Goal: Information Seeking & Learning: Learn about a topic

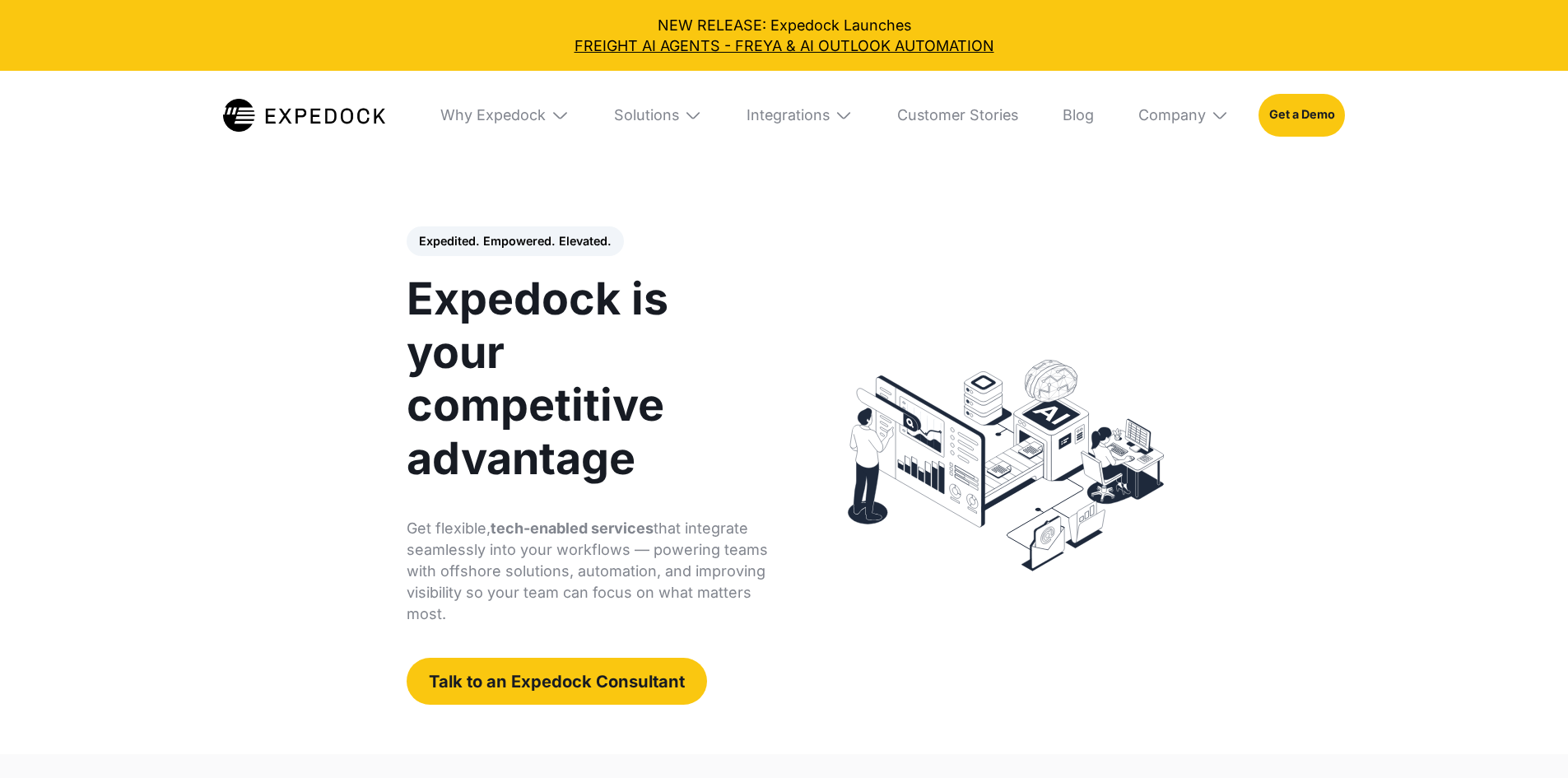
select select
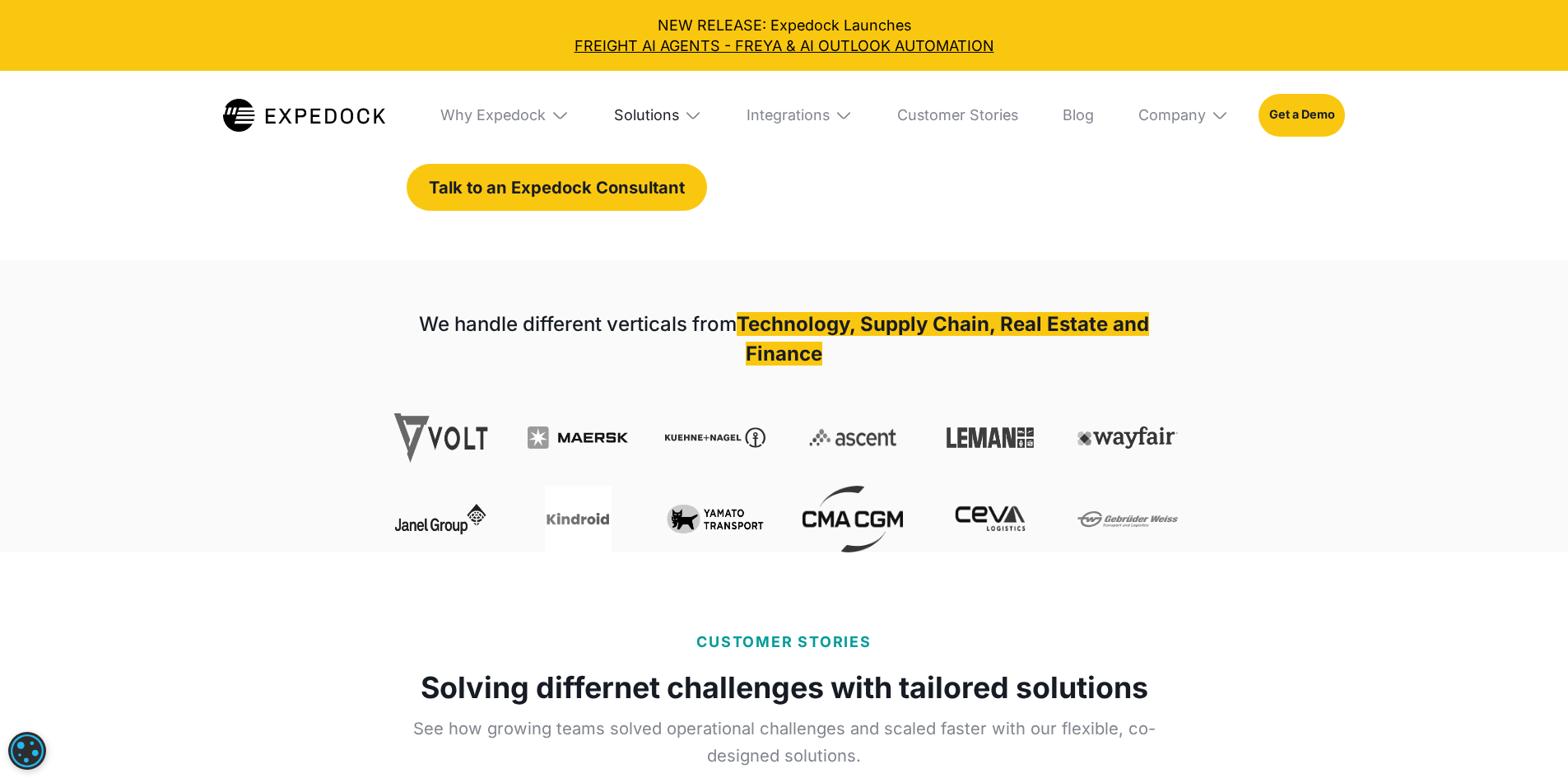
click at [664, 114] on div "Solutions" at bounding box center [646, 114] width 65 height 18
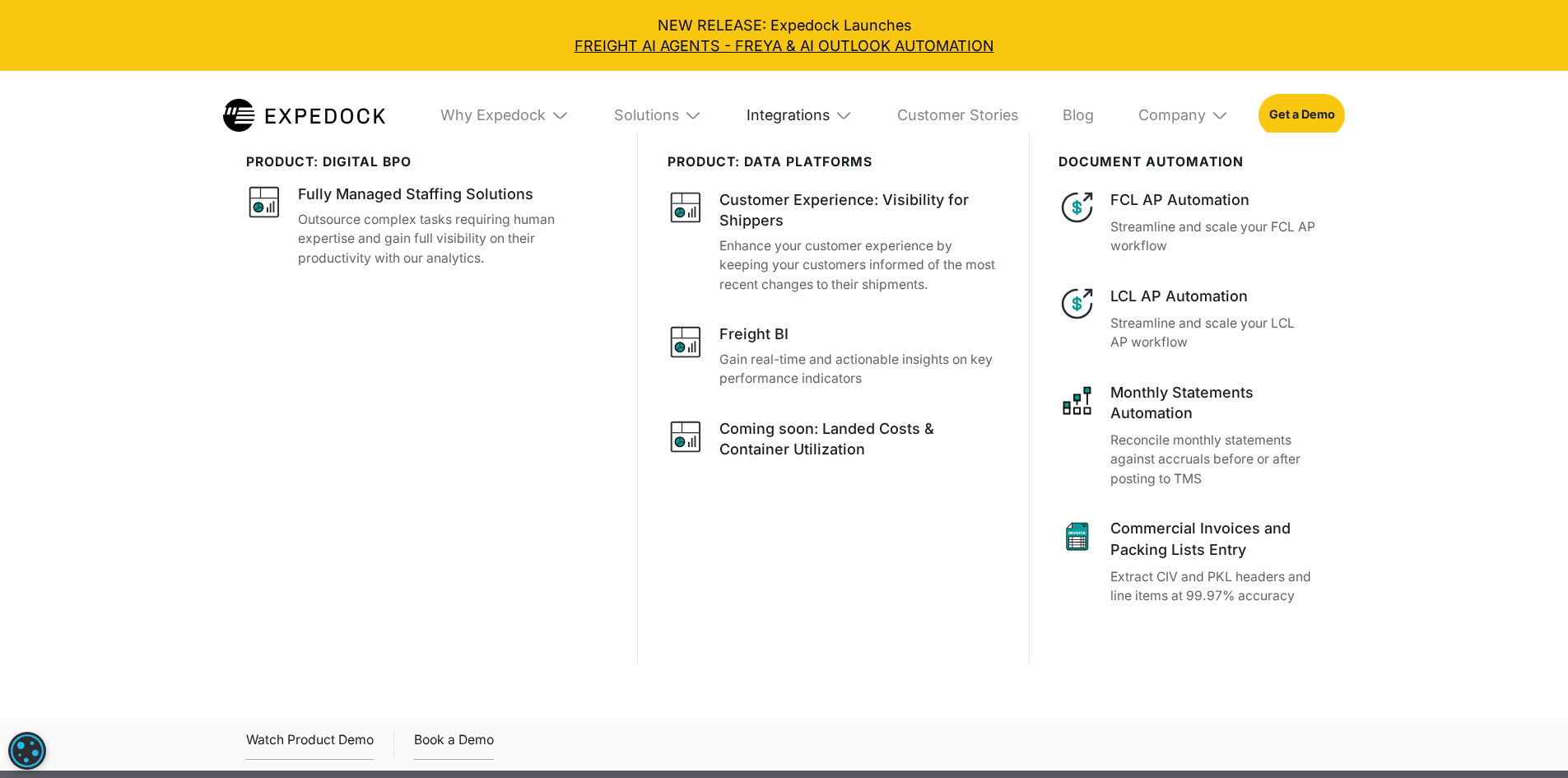
click at [796, 124] on div "Integrations" at bounding box center [788, 114] width 83 height 18
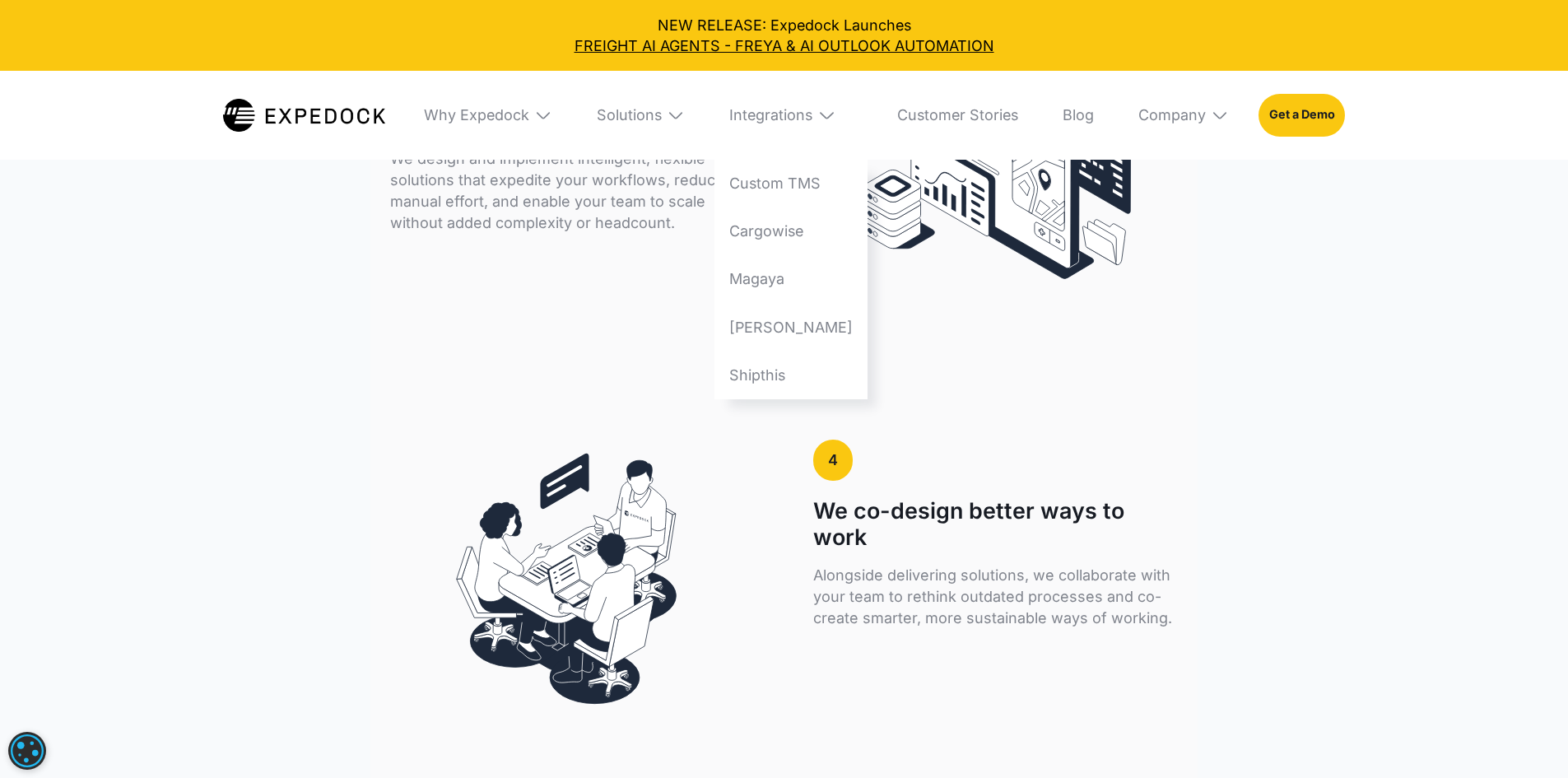
scroll to position [7835, 0]
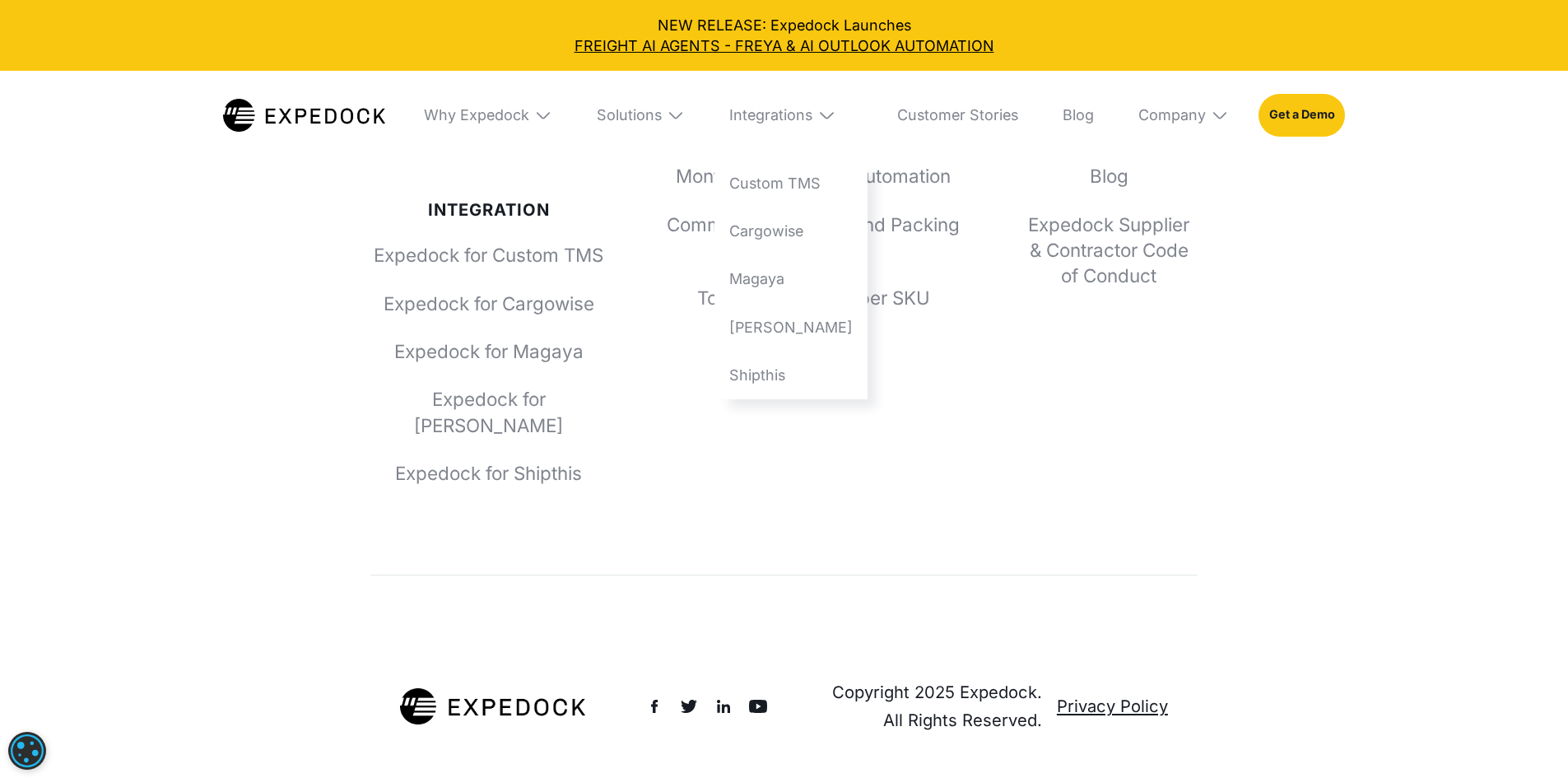
drag, startPoint x: 1333, startPoint y: 318, endPoint x: 1341, endPoint y: 786, distance: 468.1
click at [752, 575] on div "Copyright 2025 Expedock. All Rights Reserved. Privacy Policy" at bounding box center [783, 677] width 827 height 204
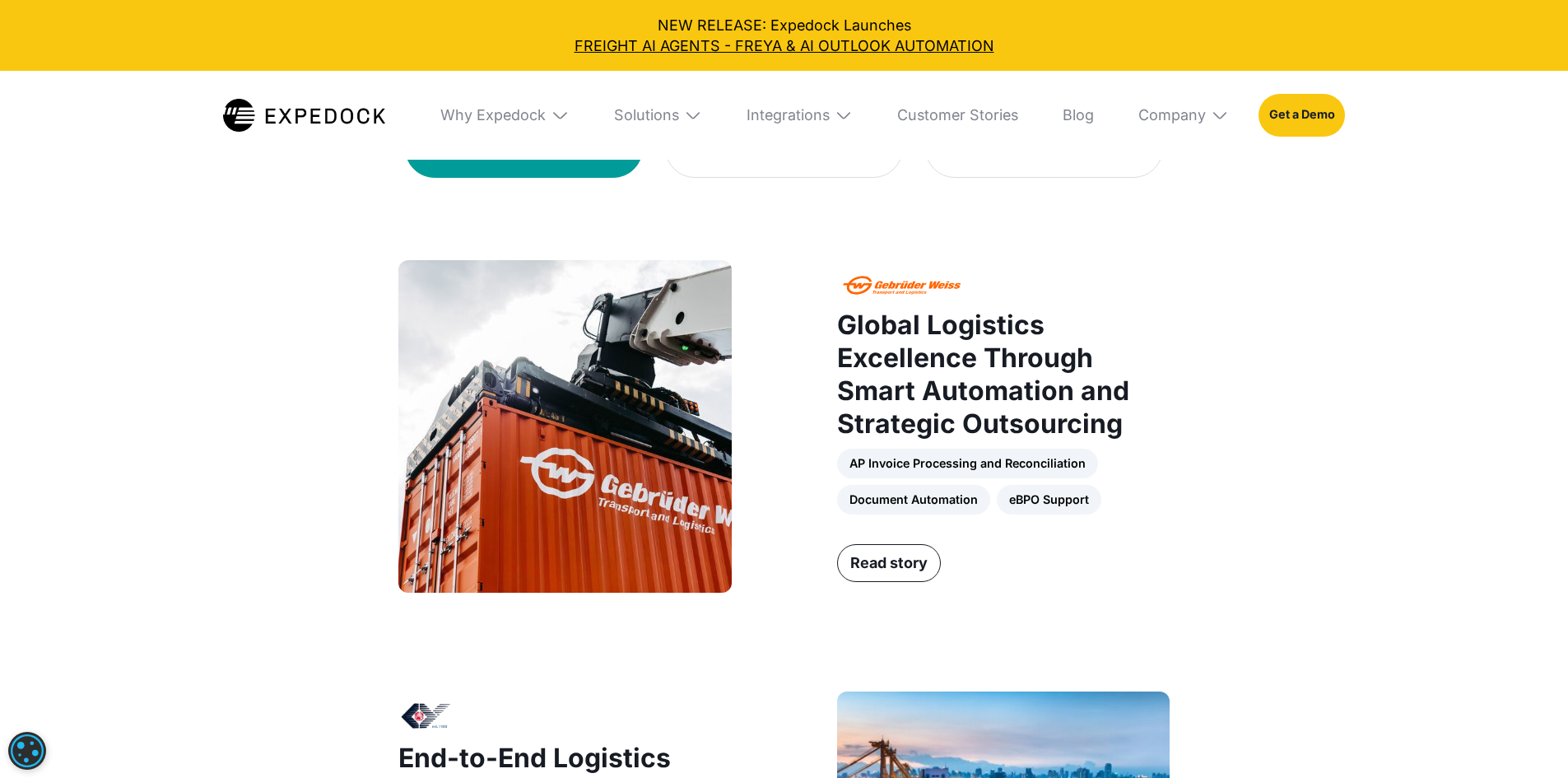
scroll to position [6274, 0]
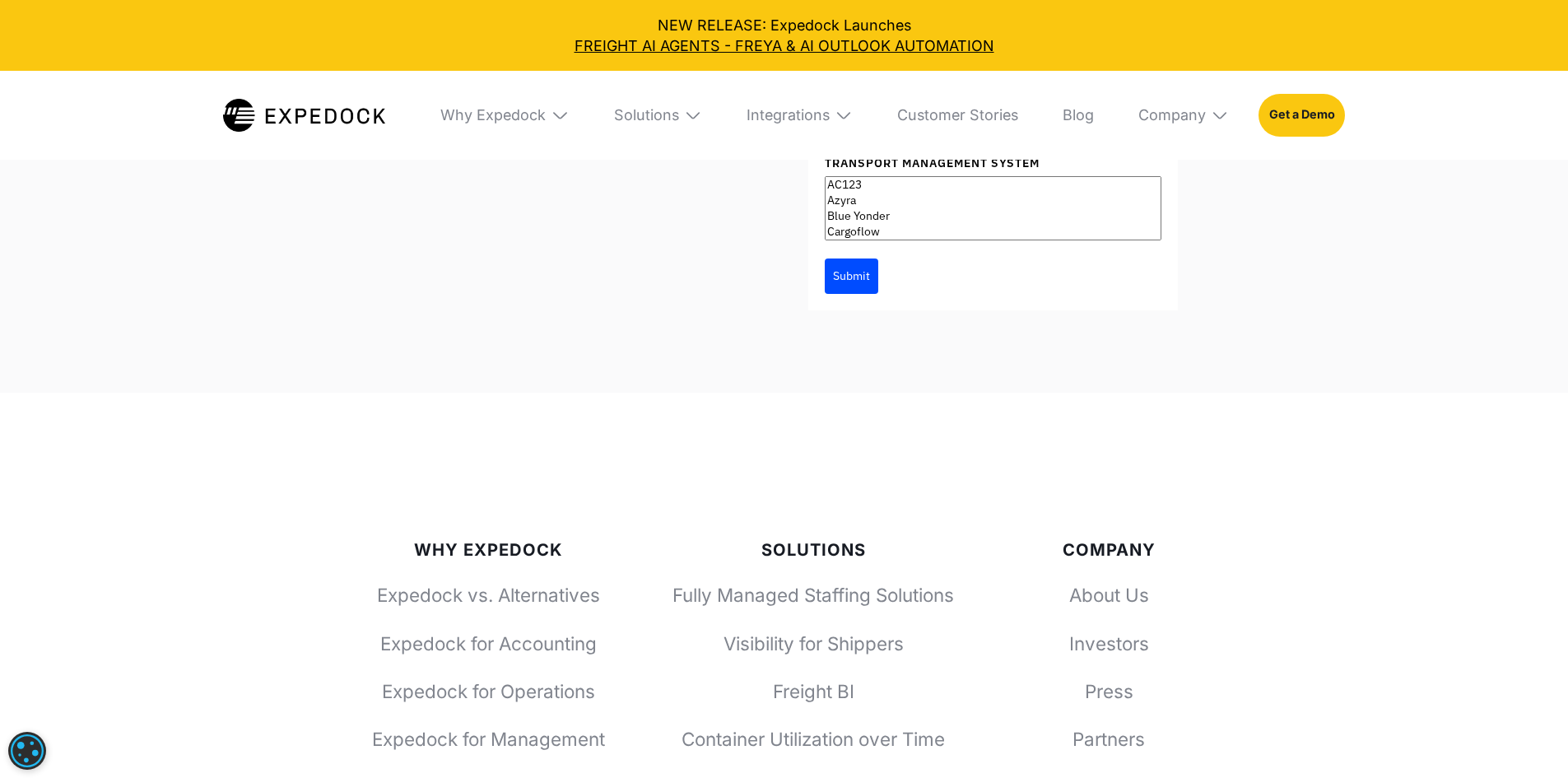
scroll to position [6192, 0]
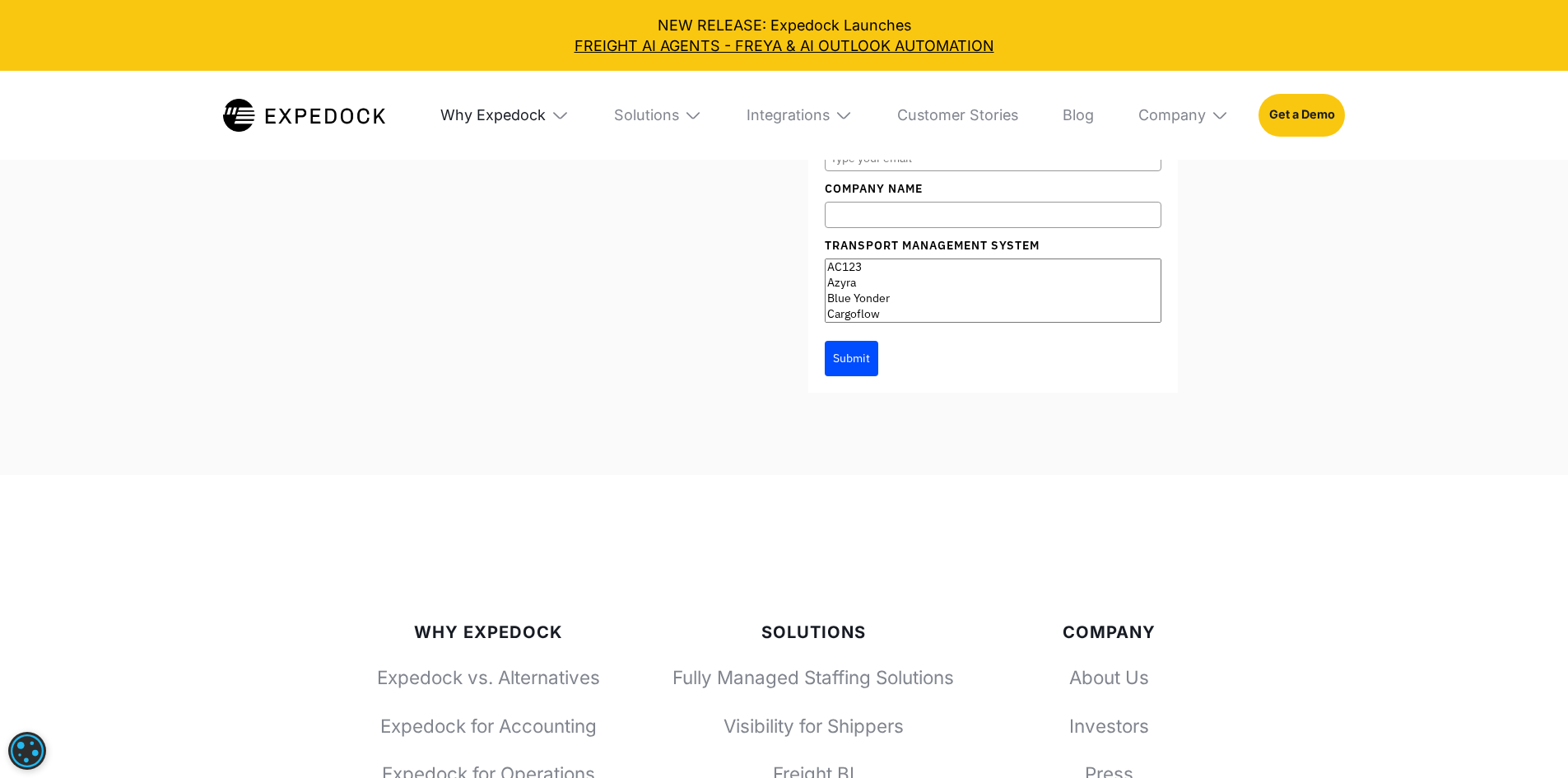
click at [501, 110] on div "Why Expedock" at bounding box center [493, 114] width 106 height 18
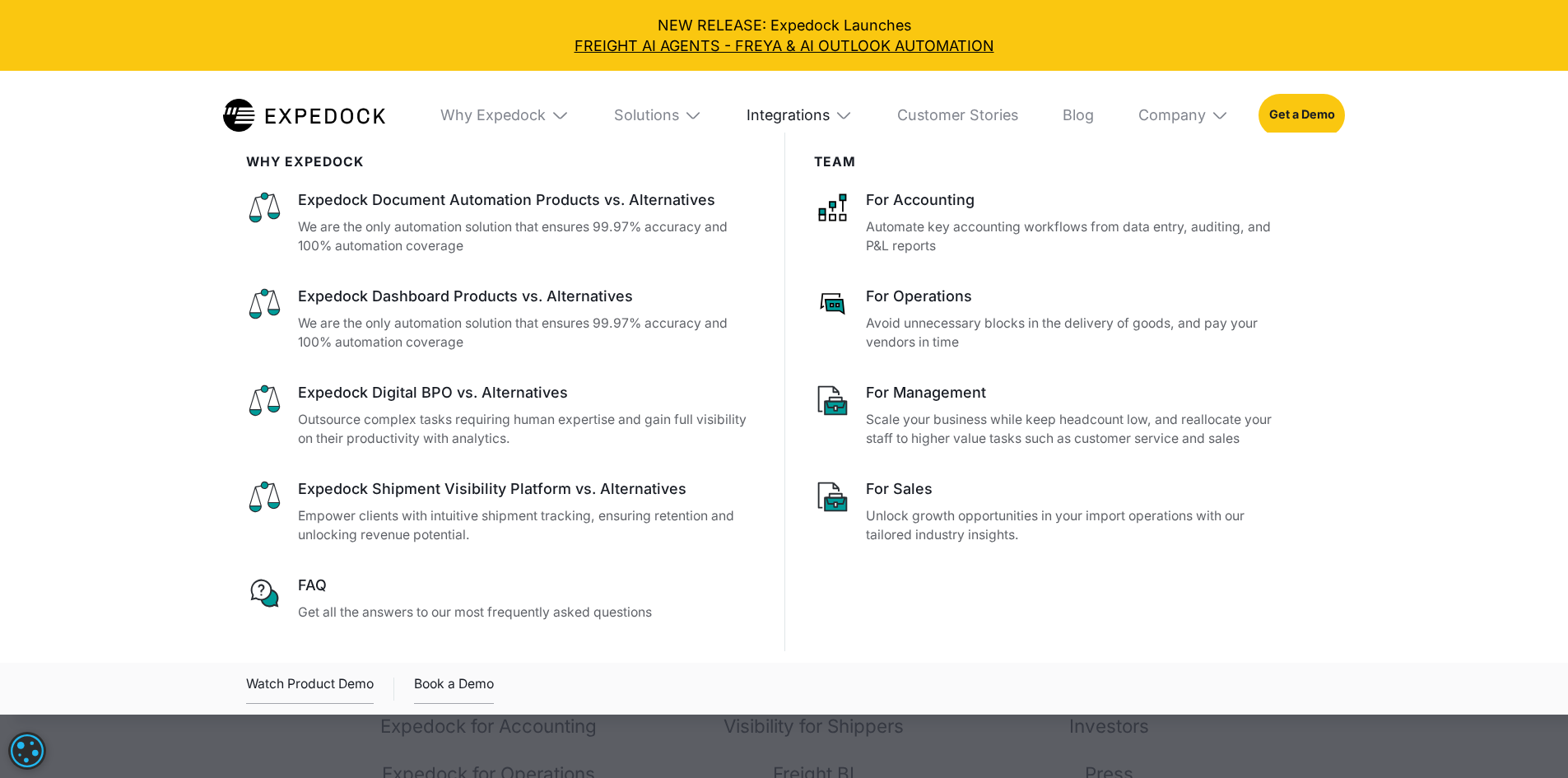
click at [801, 108] on div "Integrations" at bounding box center [788, 114] width 83 height 18
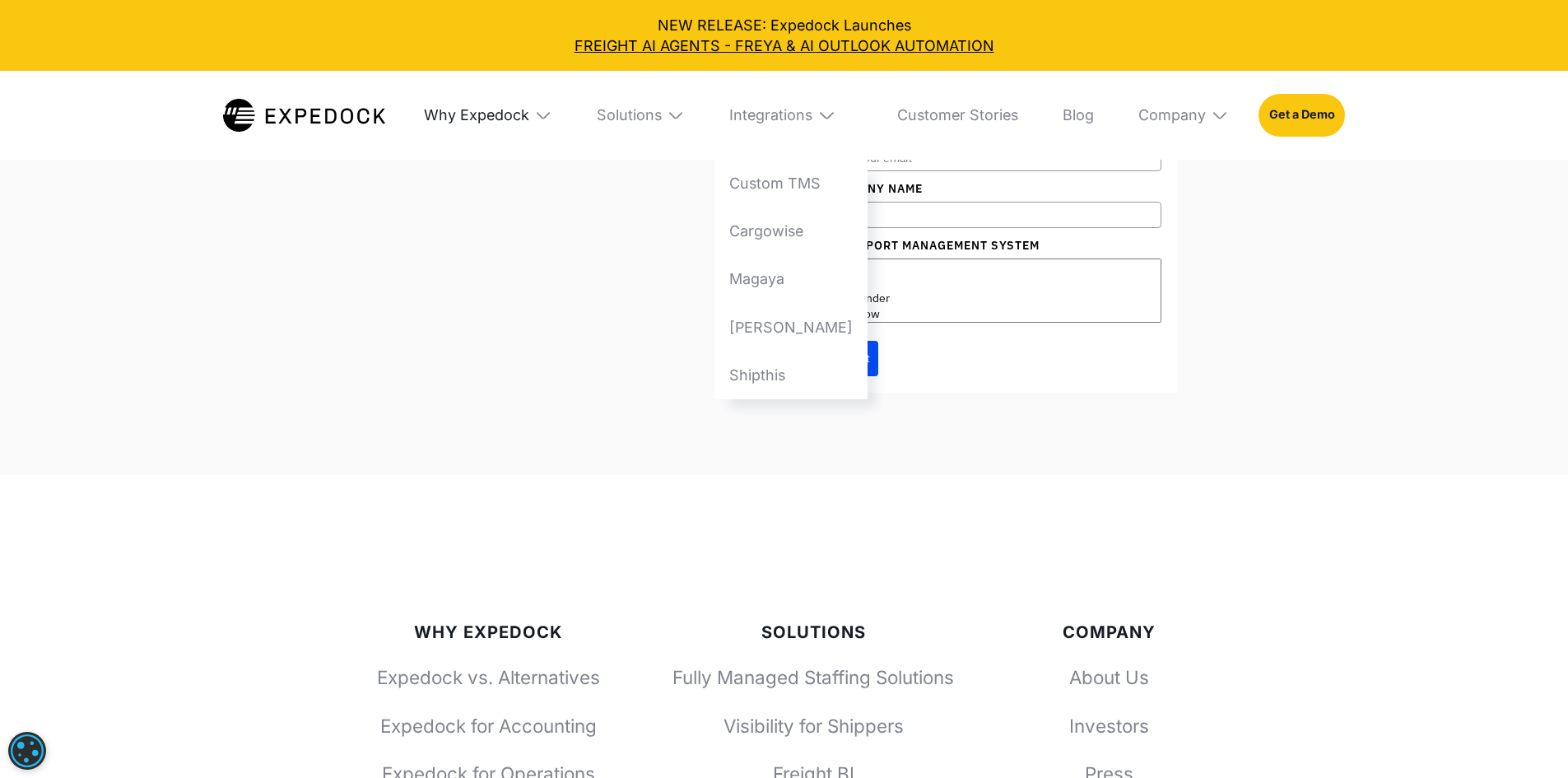
click at [489, 119] on div "Why Expedock" at bounding box center [477, 114] width 106 height 18
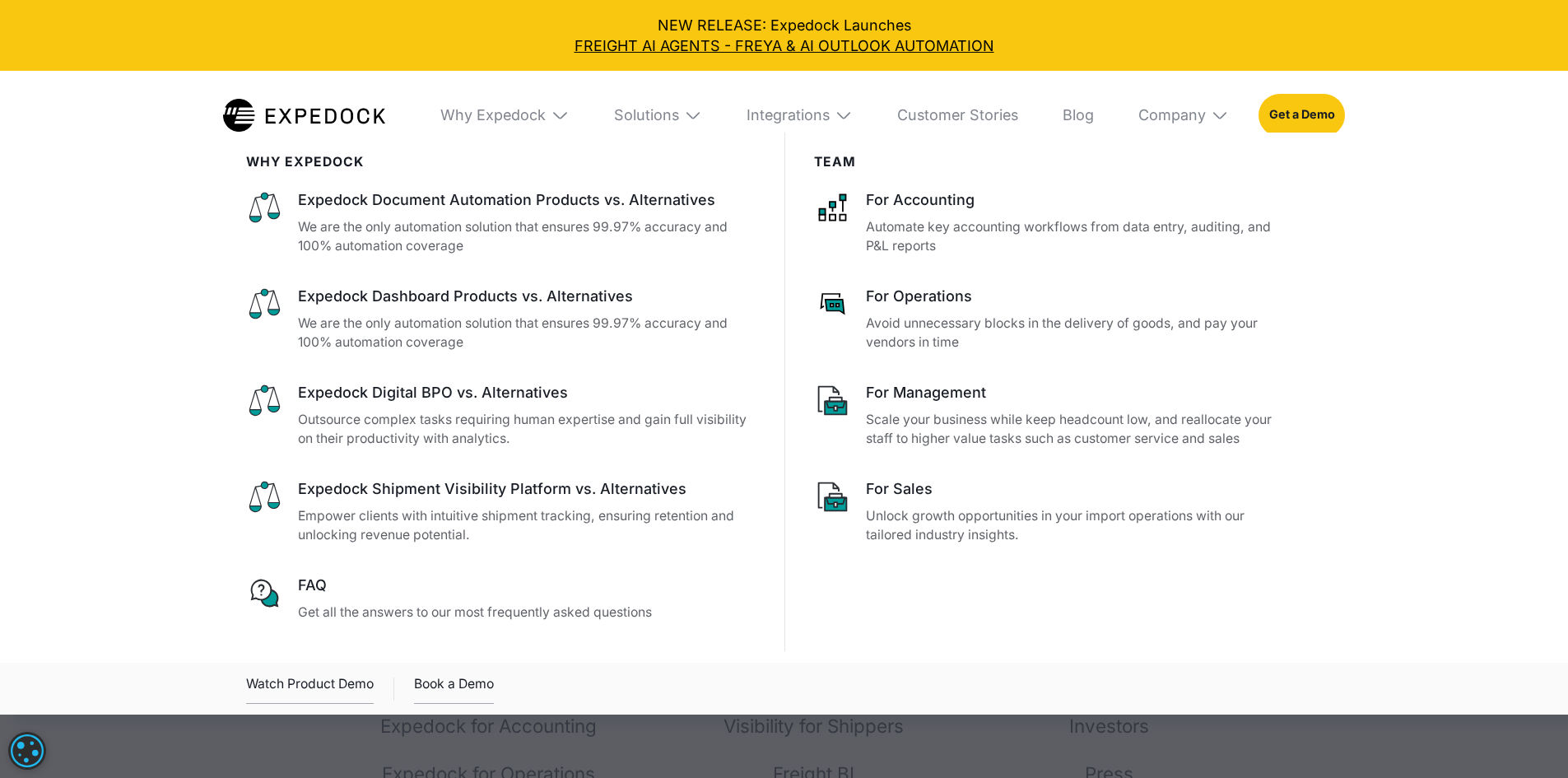
click at [893, 751] on div at bounding box center [784, 521] width 1568 height 778
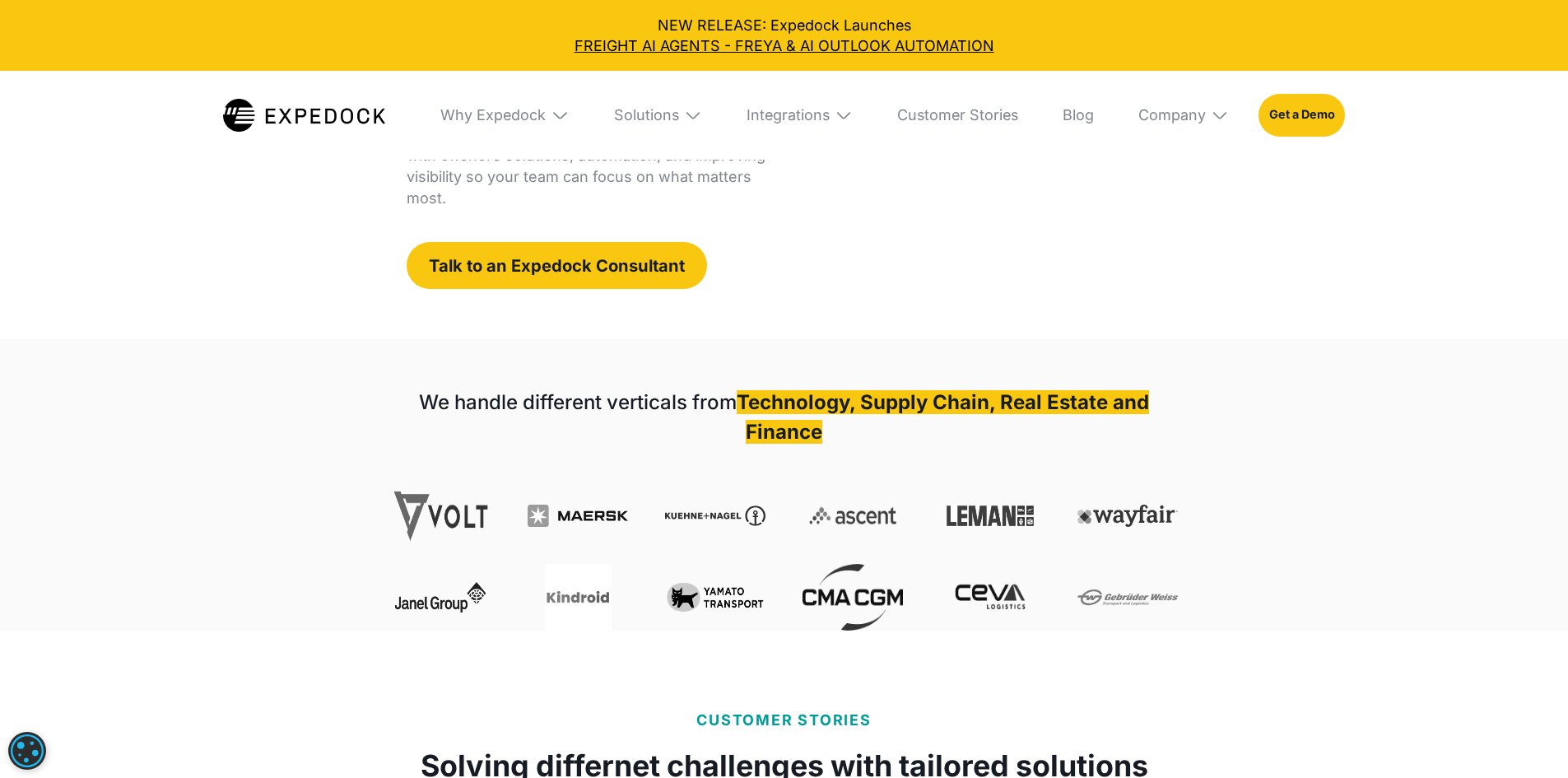
scroll to position [0, 0]
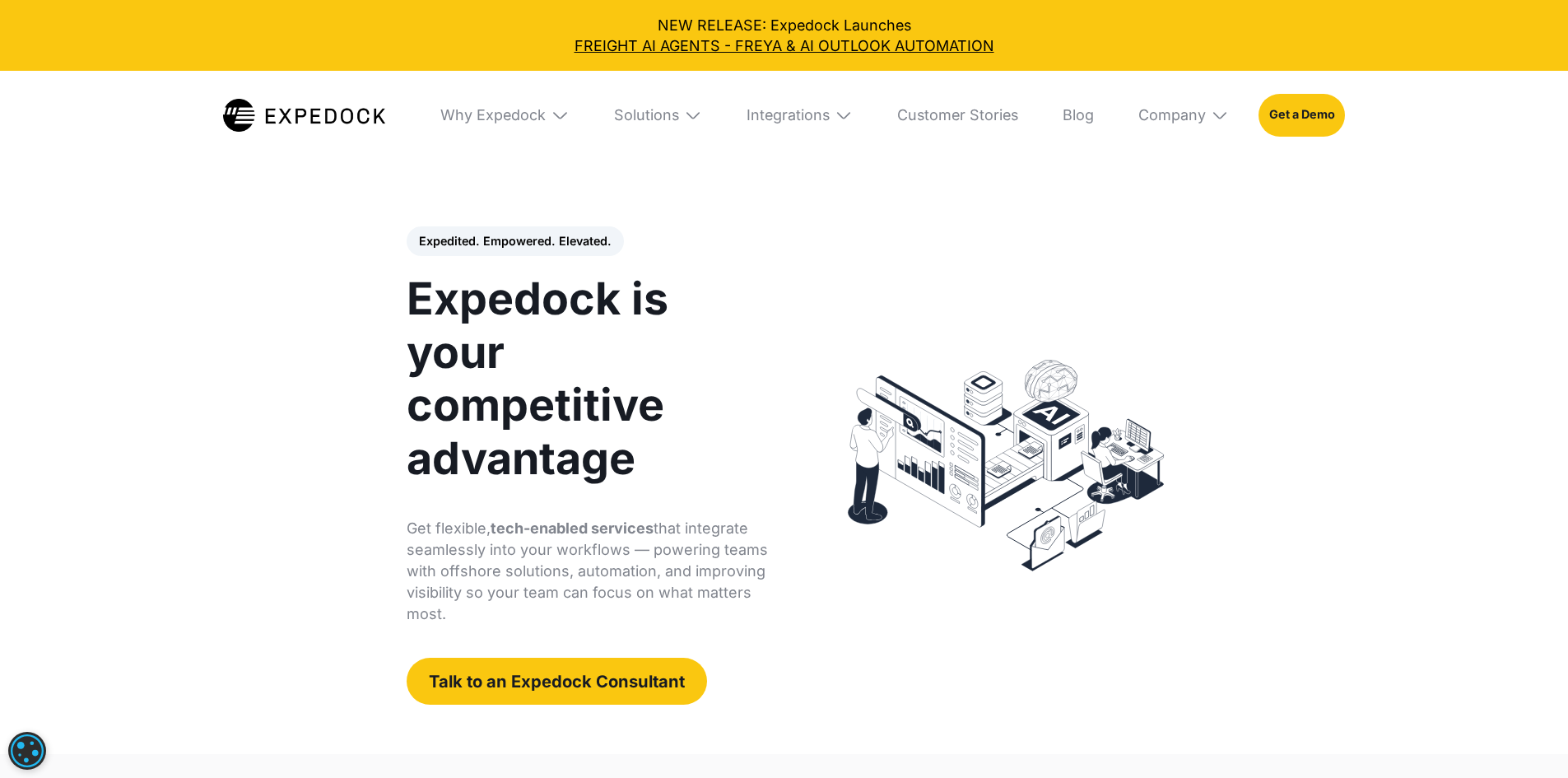
drag, startPoint x: 498, startPoint y: 313, endPoint x: 484, endPoint y: -71, distance: 384.3
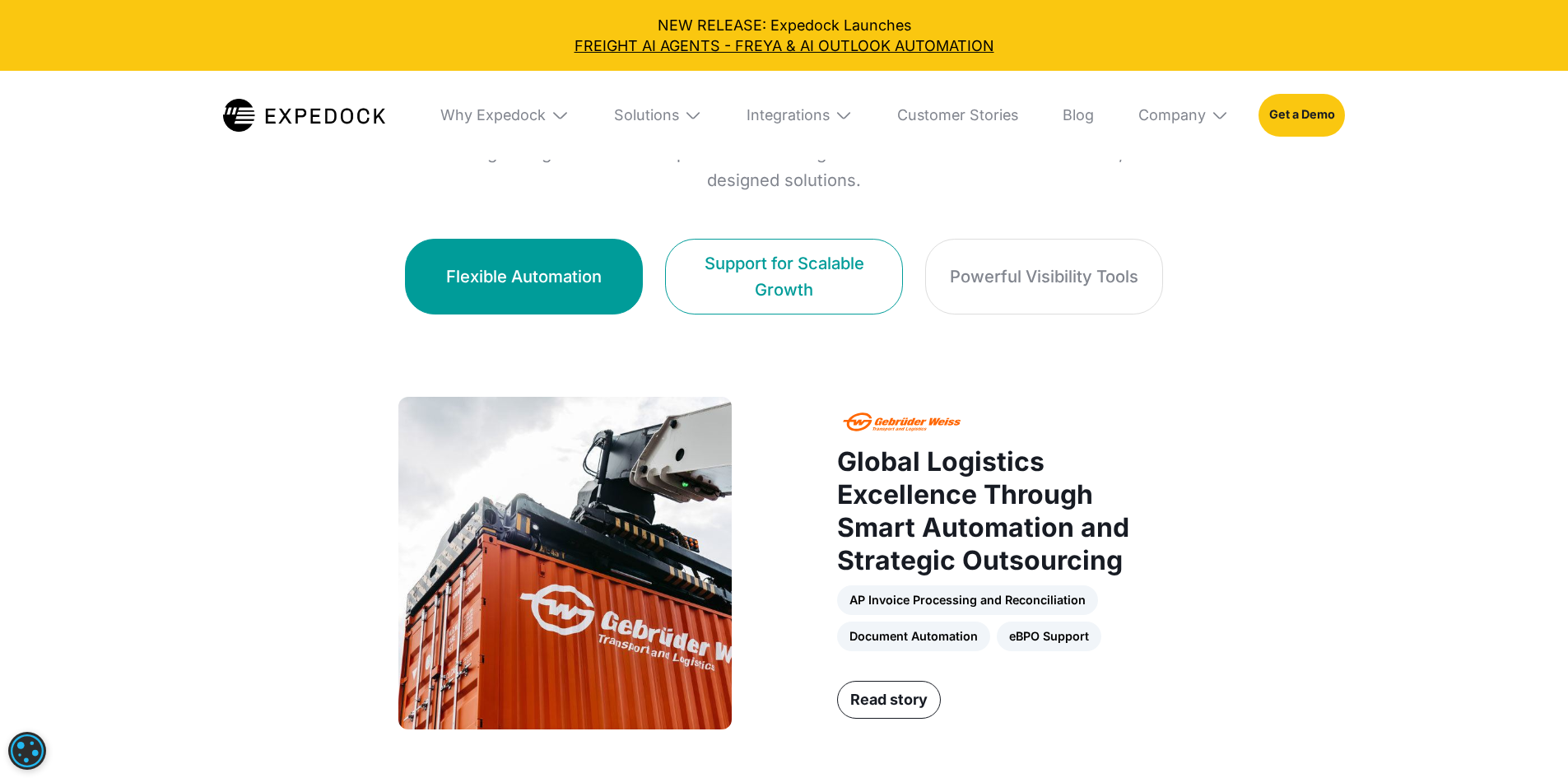
scroll to position [1070, 0]
click at [902, 271] on link "Support for Scalable Growth" at bounding box center [783, 275] width 238 height 75
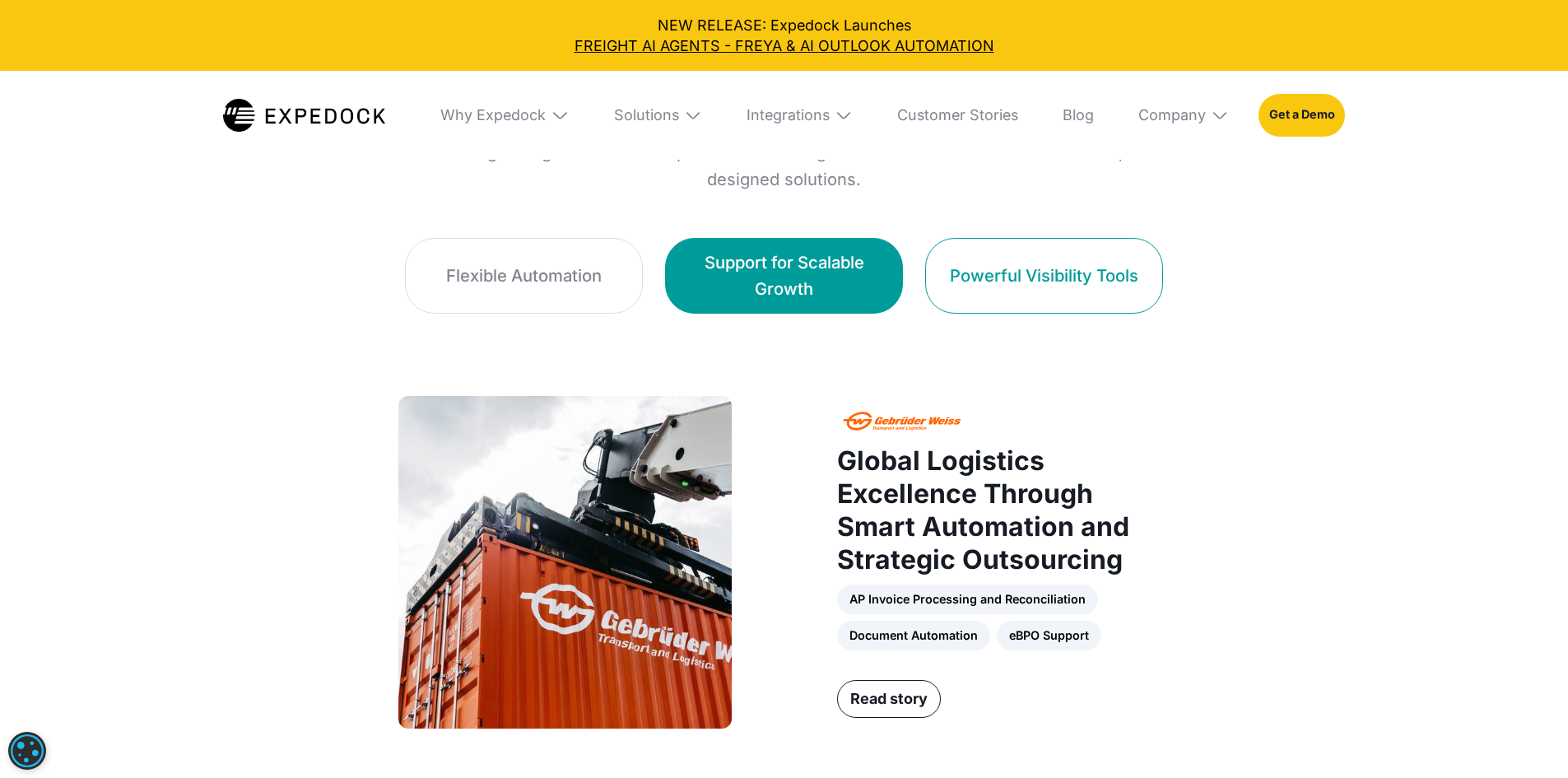
click at [1138, 266] on div "Powerful Visibility Tools" at bounding box center [1043, 275] width 189 height 25
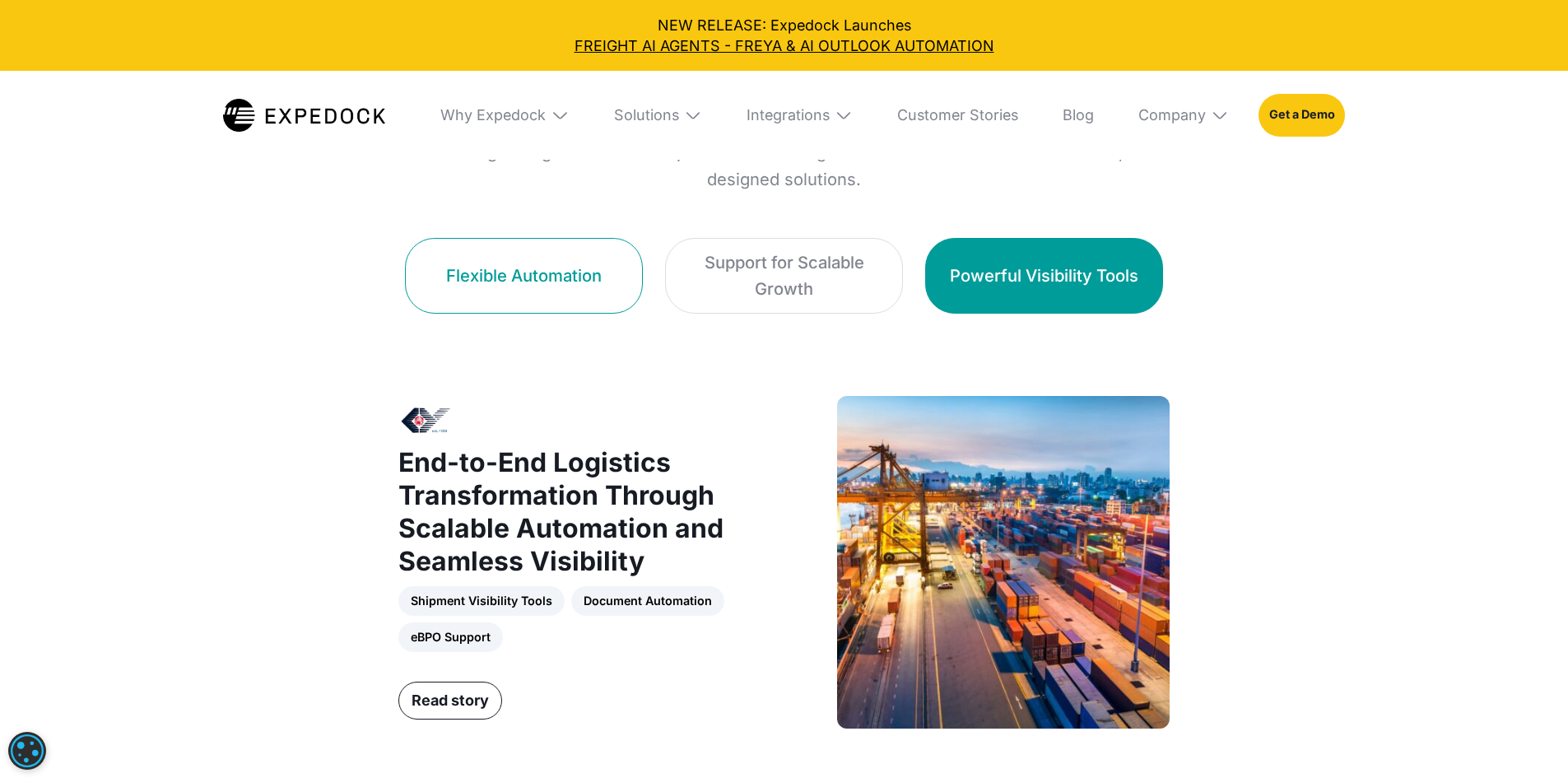
click at [452, 276] on link "Flexible Automation" at bounding box center [524, 275] width 238 height 75
